Goal: Obtain resource: Obtain resource

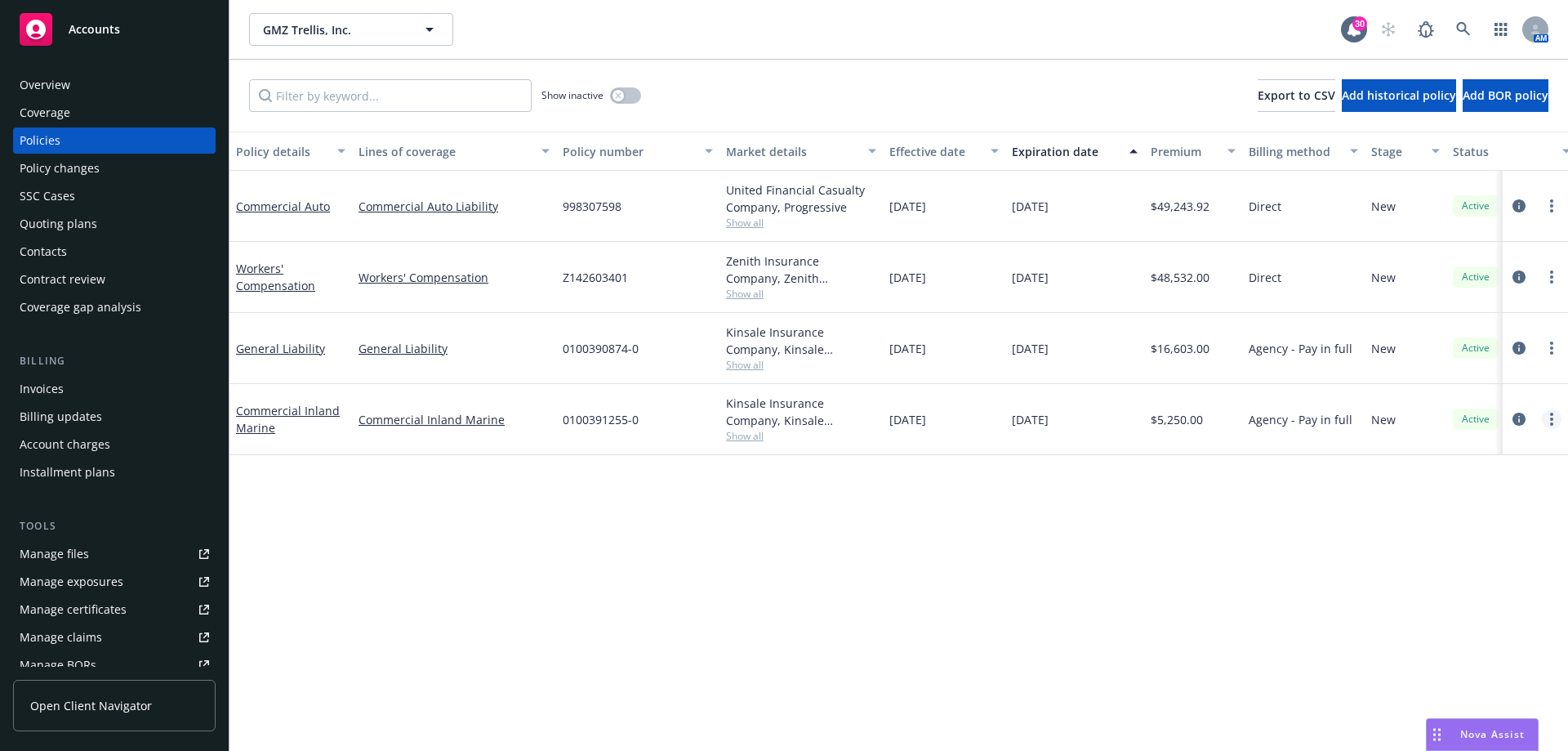
click at [1548, 415] on link "more" at bounding box center [1551, 418] width 19 height 19
click at [1451, 642] on link "Copy logging email" at bounding box center [1464, 648] width 192 height 33
drag, startPoint x: 645, startPoint y: 425, endPoint x: 564, endPoint y: 424, distance: 81.0
click at [564, 424] on div "0100391255-0" at bounding box center [638, 419] width 163 height 71
copy span "0100391255-0"
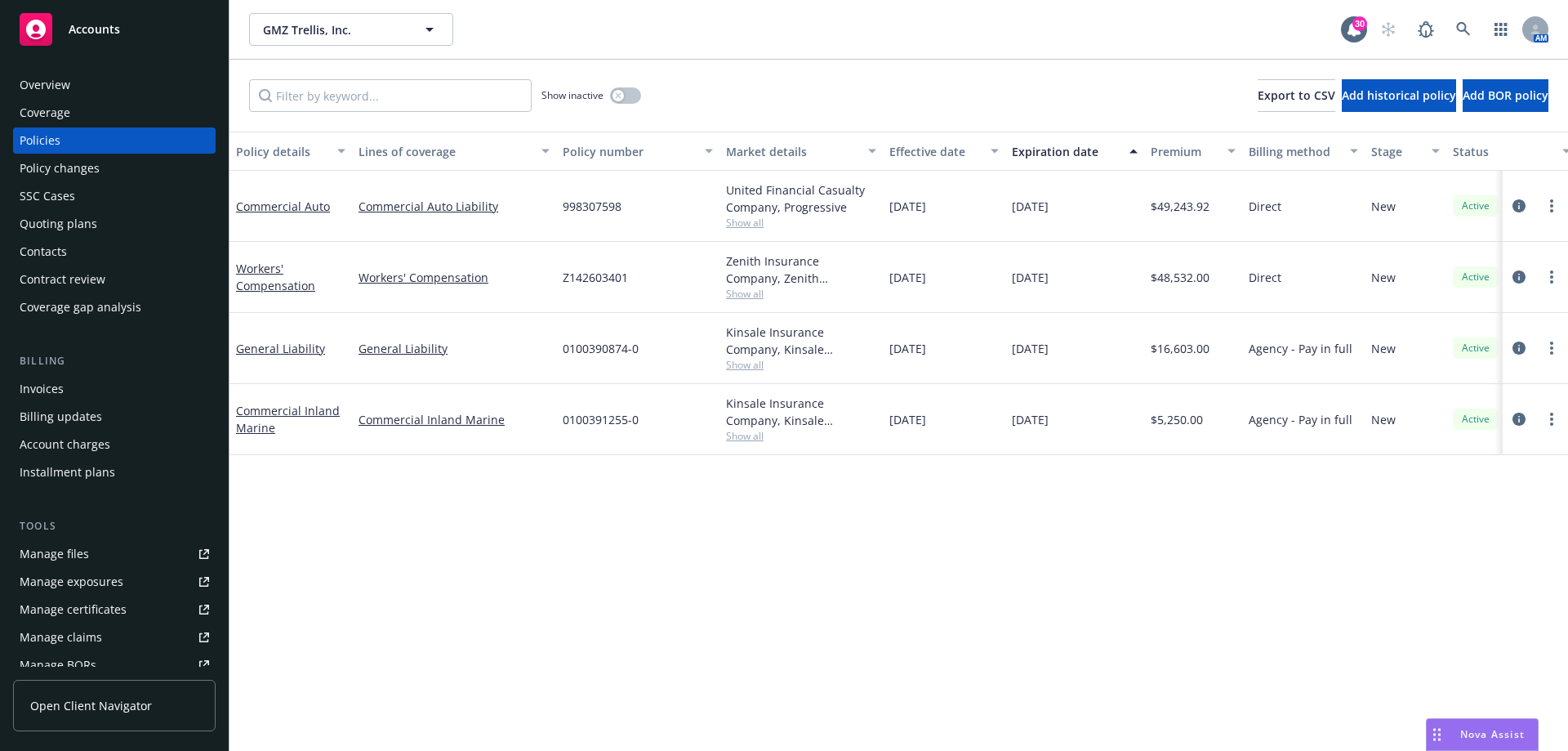
click at [68, 712] on span "Open Client Navigator" at bounding box center [91, 705] width 122 height 17
click at [290, 206] on link "Commercial Auto" at bounding box center [282, 206] width 94 height 15
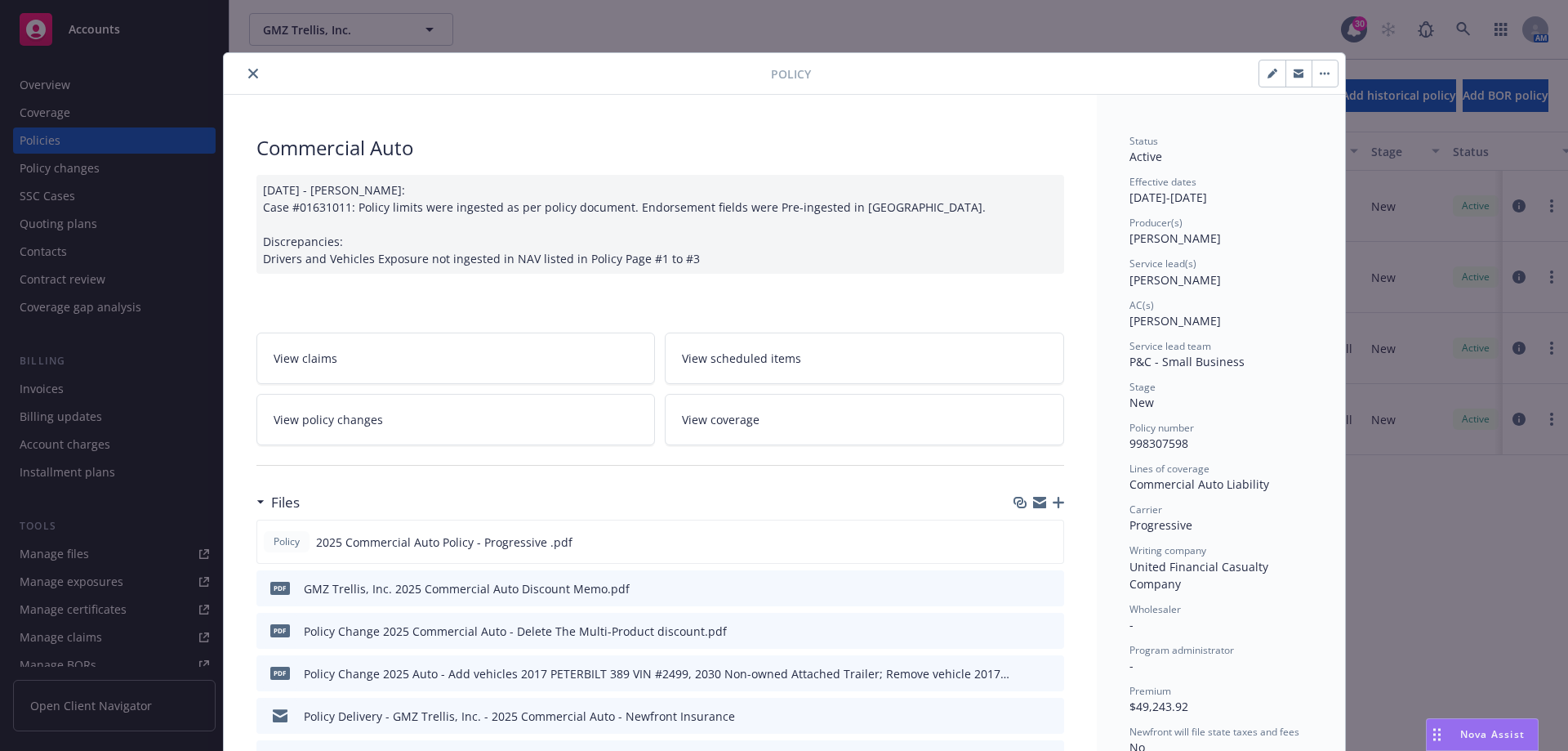
click at [248, 72] on icon "close" at bounding box center [253, 73] width 10 height 10
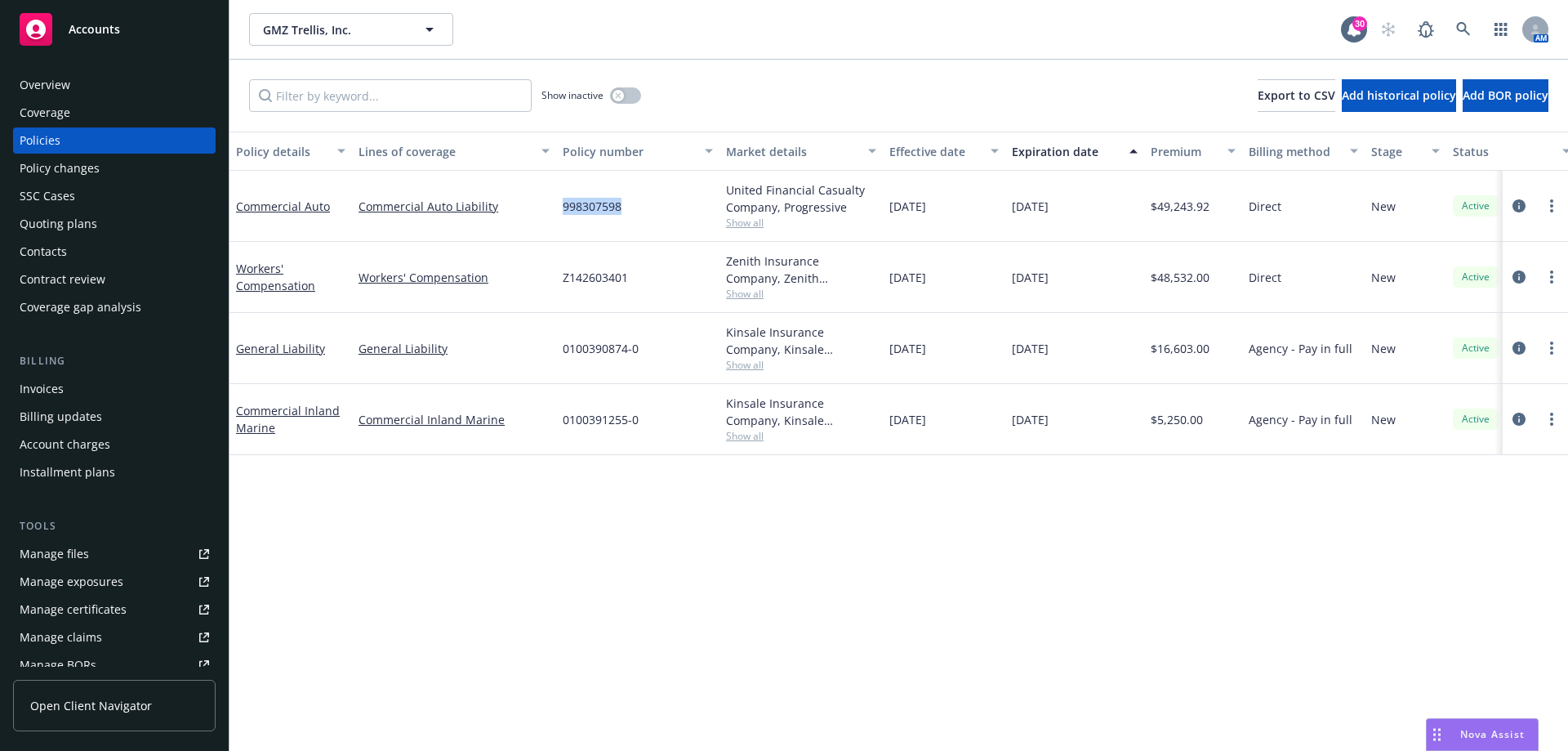
drag, startPoint x: 627, startPoint y: 209, endPoint x: 554, endPoint y: 208, distance: 73.0
click at [554, 208] on div "Commercial Auto Commercial Auto Liability 998307598 United Financial Casualty C…" at bounding box center [1017, 206] width 1576 height 71
copy div "998307598"
click at [286, 211] on link "Commercial Auto" at bounding box center [282, 206] width 94 height 15
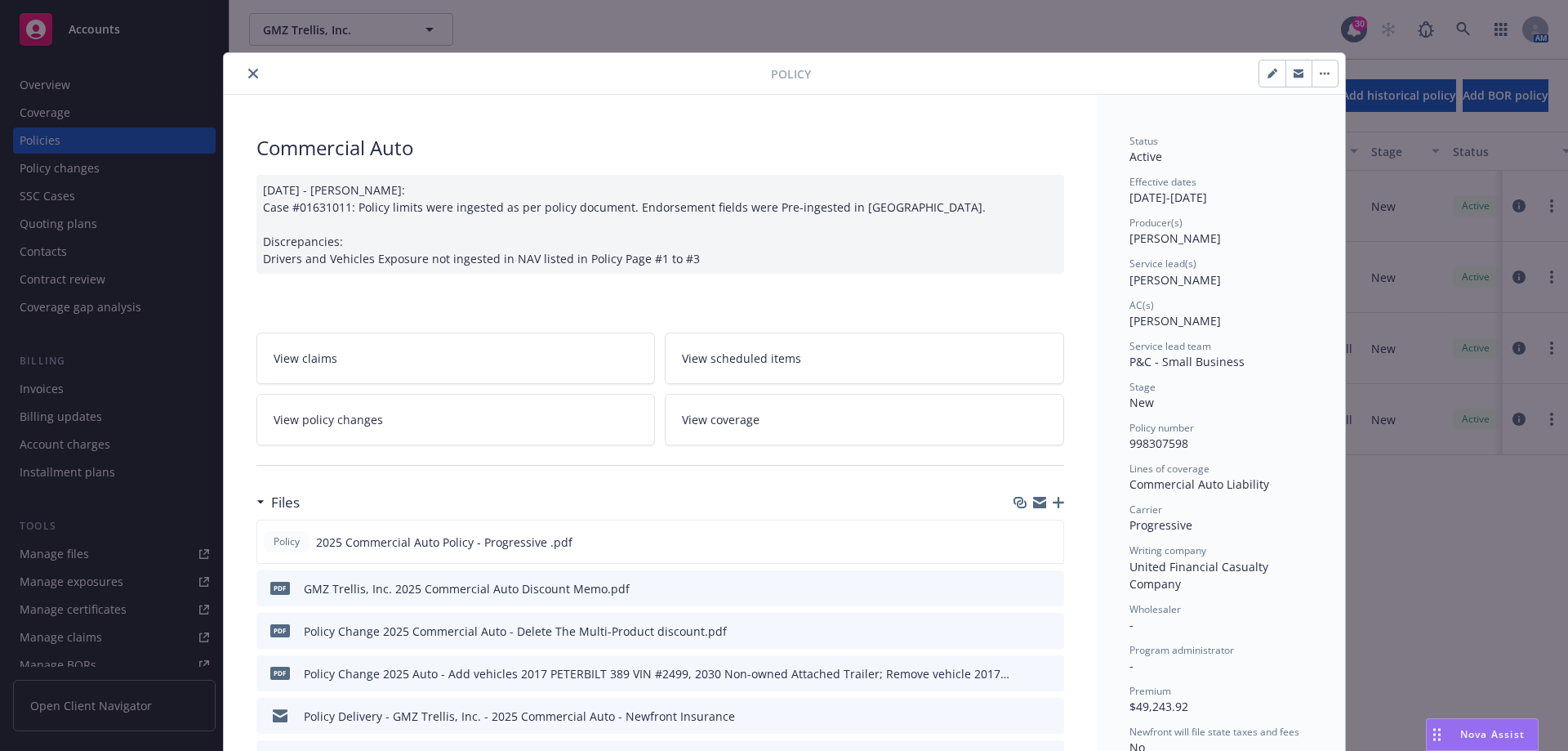
scroll to position [49, 0]
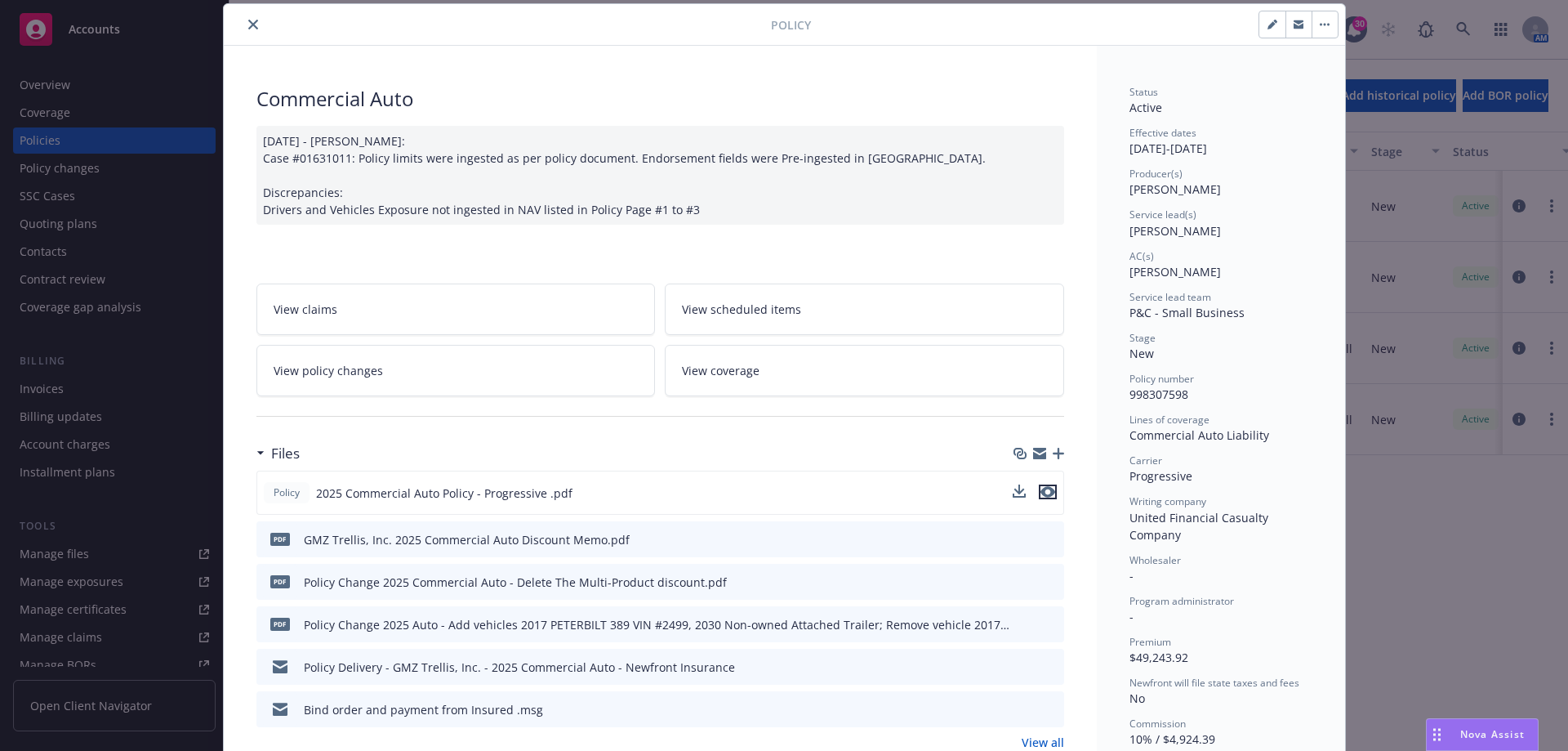
click at [1040, 487] on icon "preview file" at bounding box center [1047, 492] width 14 height 12
click at [248, 22] on icon "close" at bounding box center [253, 24] width 10 height 10
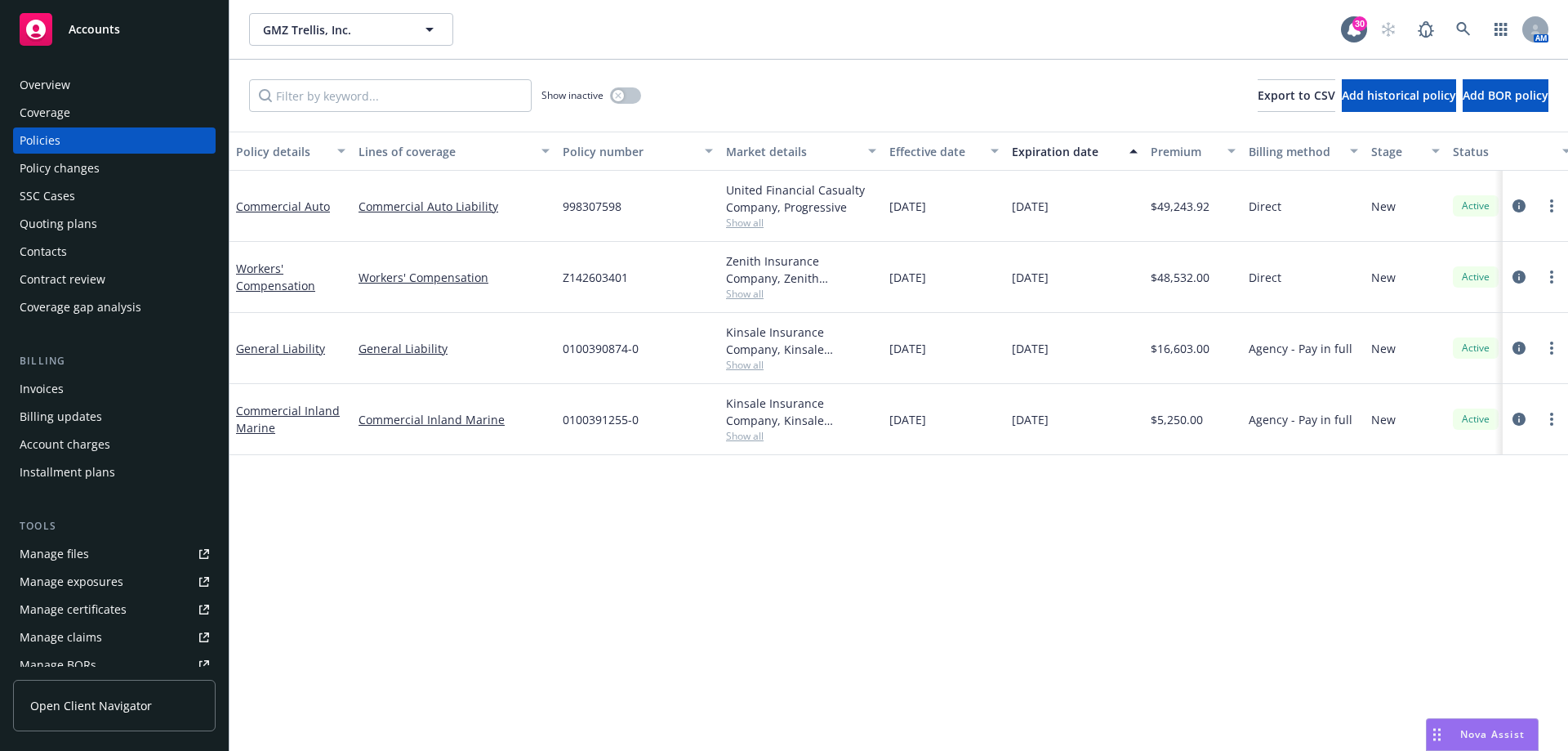
click at [99, 84] on div "Overview" at bounding box center [114, 84] width 189 height 26
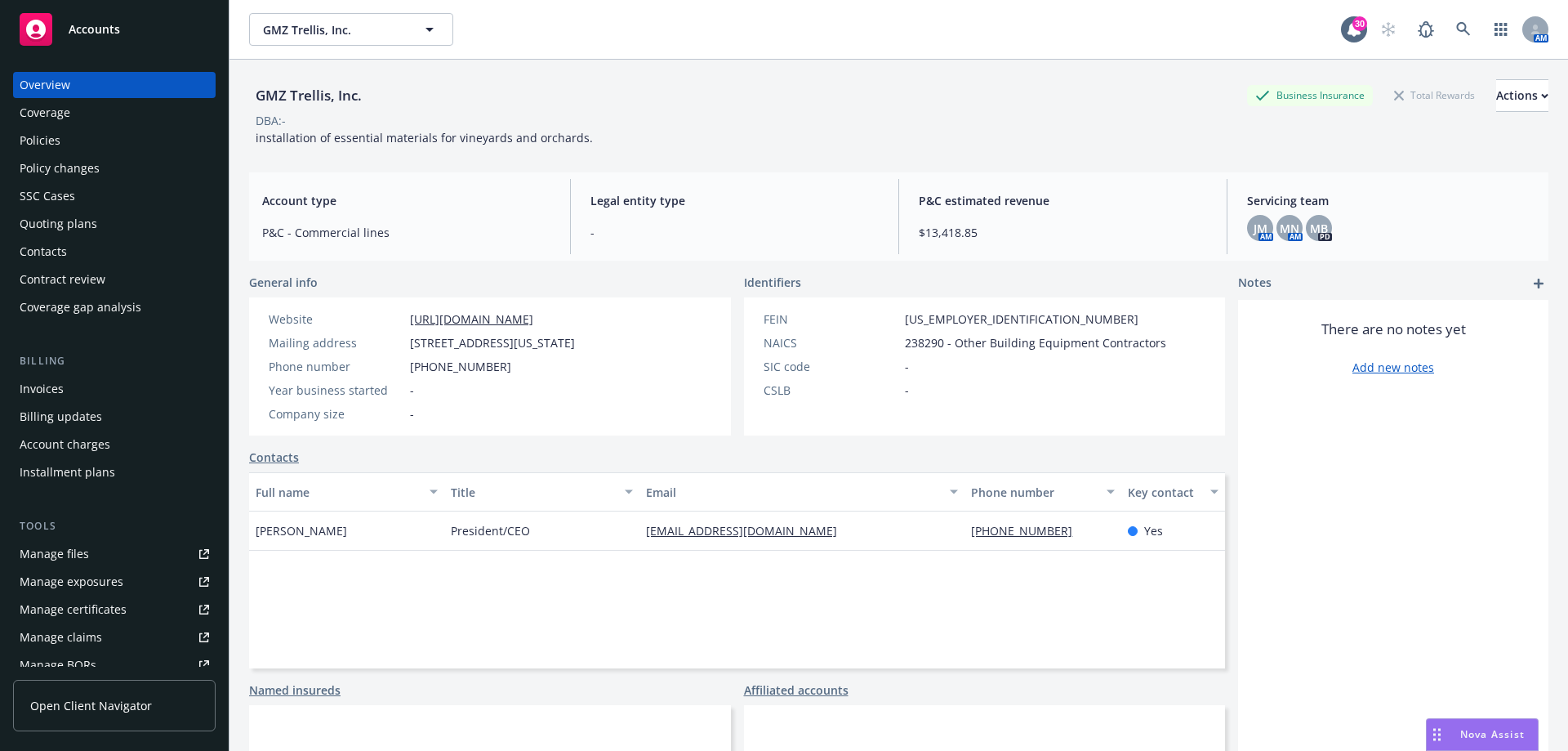
click at [72, 145] on div "Policies" at bounding box center [114, 140] width 189 height 26
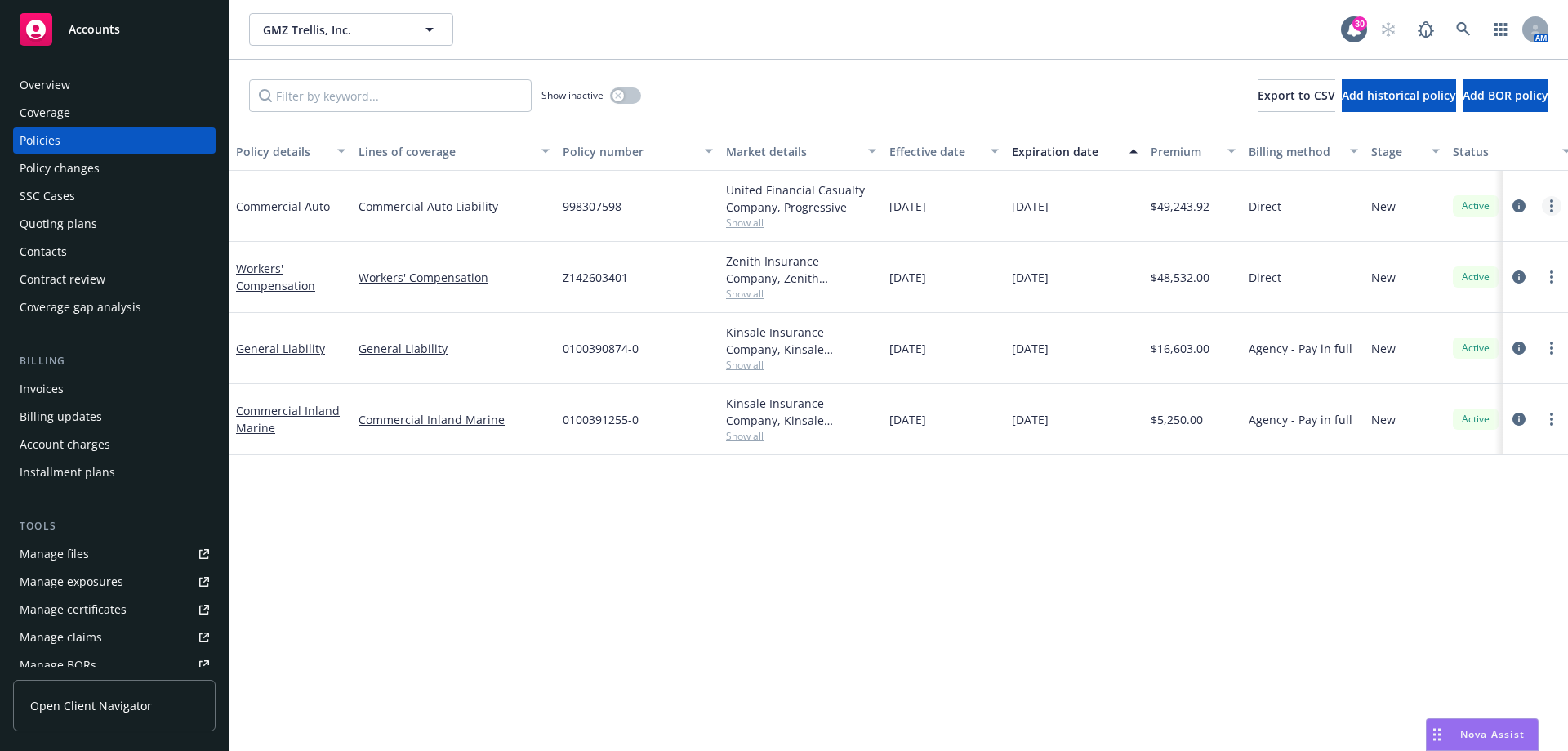
click at [1549, 208] on link "more" at bounding box center [1551, 205] width 19 height 19
click at [1448, 434] on link "Copy logging email" at bounding box center [1464, 435] width 192 height 33
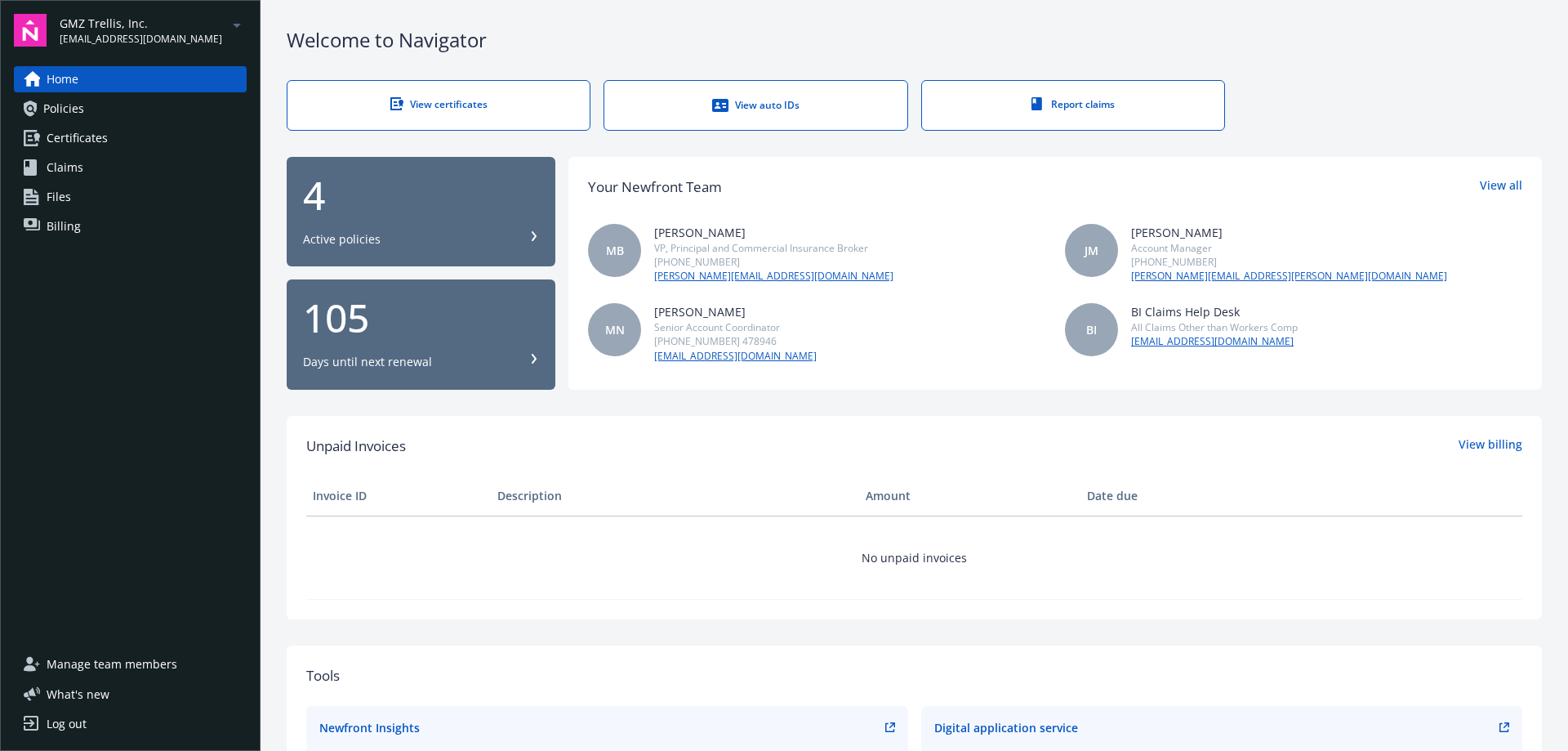
click at [80, 220] on link "Billing" at bounding box center [130, 226] width 233 height 26
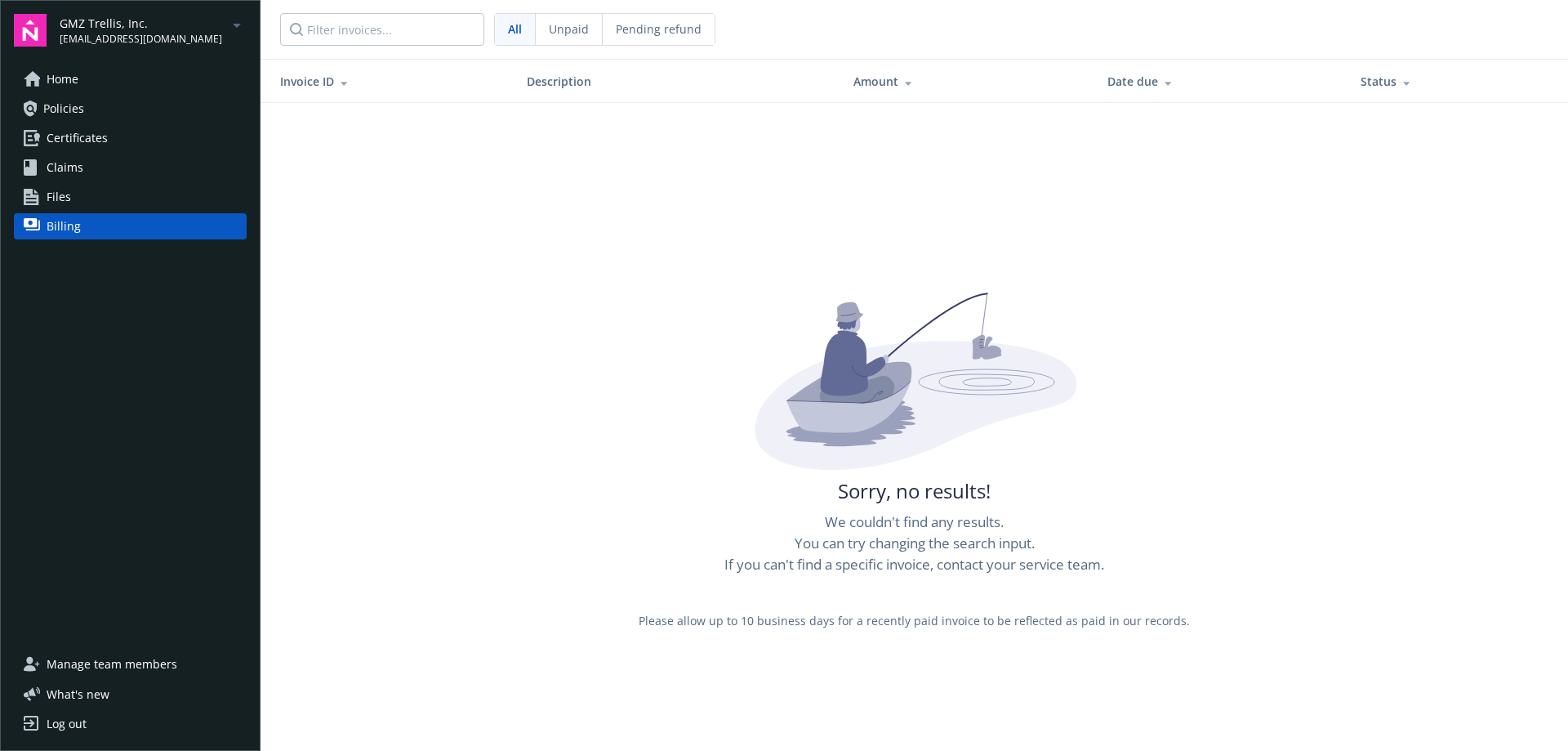
click at [97, 84] on link "Home" at bounding box center [130, 79] width 233 height 26
